Goal: Book appointment/travel/reservation

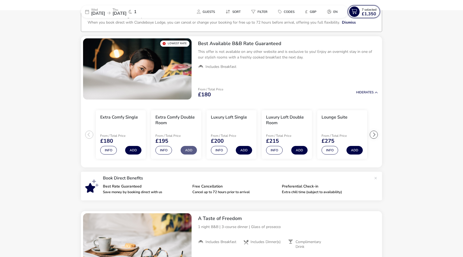
scroll to position [38, 0]
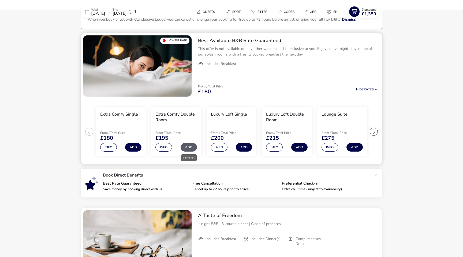
click at [193, 145] on button "Add" at bounding box center [189, 147] width 16 height 9
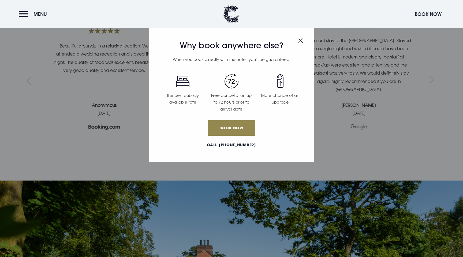
scroll to position [1185, 0]
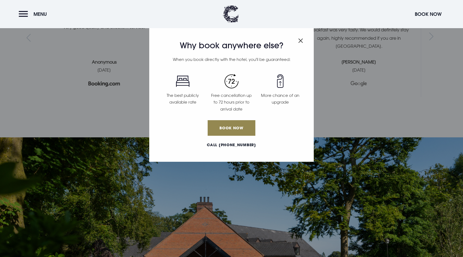
click at [300, 39] on img "Close modal" at bounding box center [300, 40] width 5 height 5
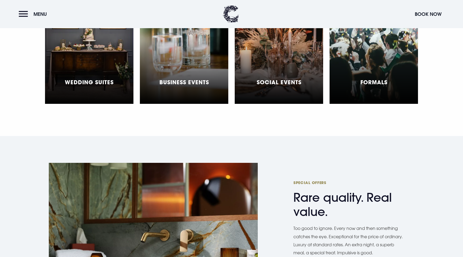
scroll to position [2138, 0]
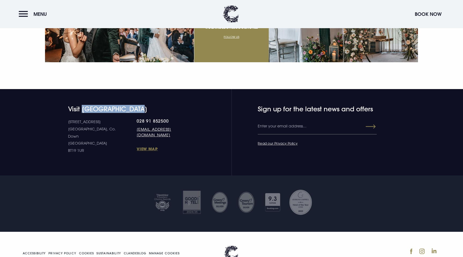
drag, startPoint x: 84, startPoint y: 91, endPoint x: 143, endPoint y: 91, distance: 58.9
click at [142, 105] on h4 "Visit Clandeboye Lodge" at bounding box center [132, 109] width 129 height 8
copy h4 "Clandeboye Lodge"
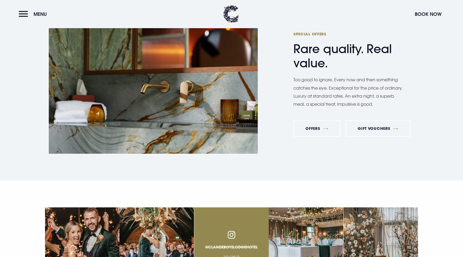
scroll to position [1911, 0]
